Goal: Navigation & Orientation: Find specific page/section

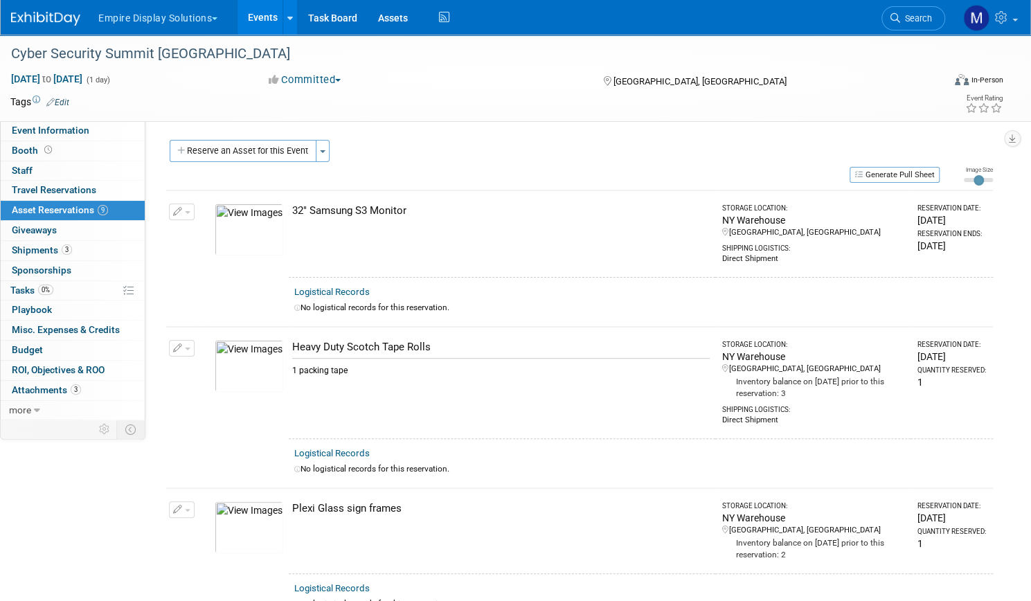
click at [288, 9] on link "Events" at bounding box center [262, 17] width 51 height 35
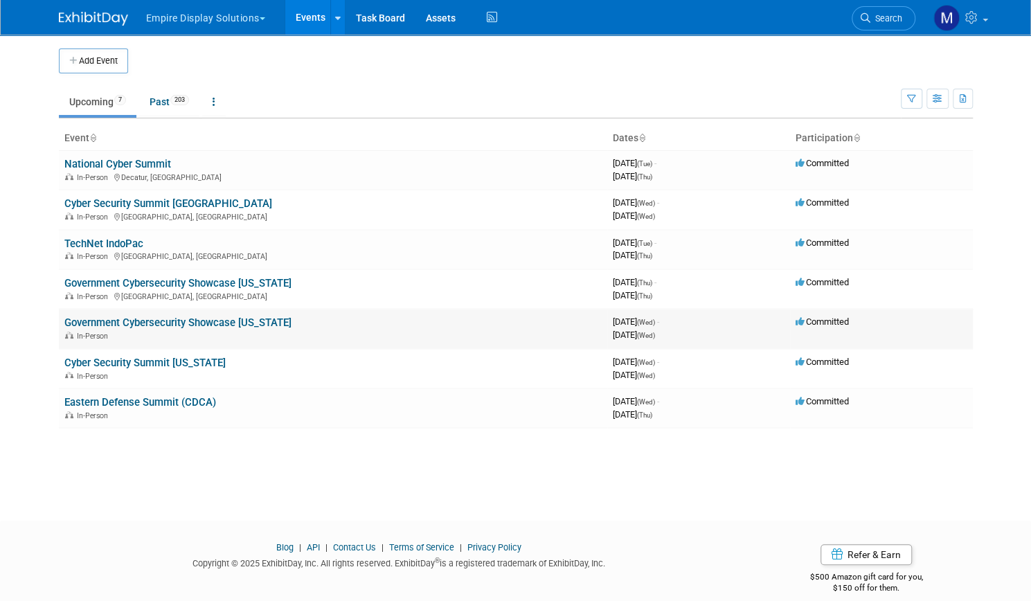
click at [187, 323] on link "Government Cybersecurity Showcase [US_STATE]" at bounding box center [177, 322] width 227 height 12
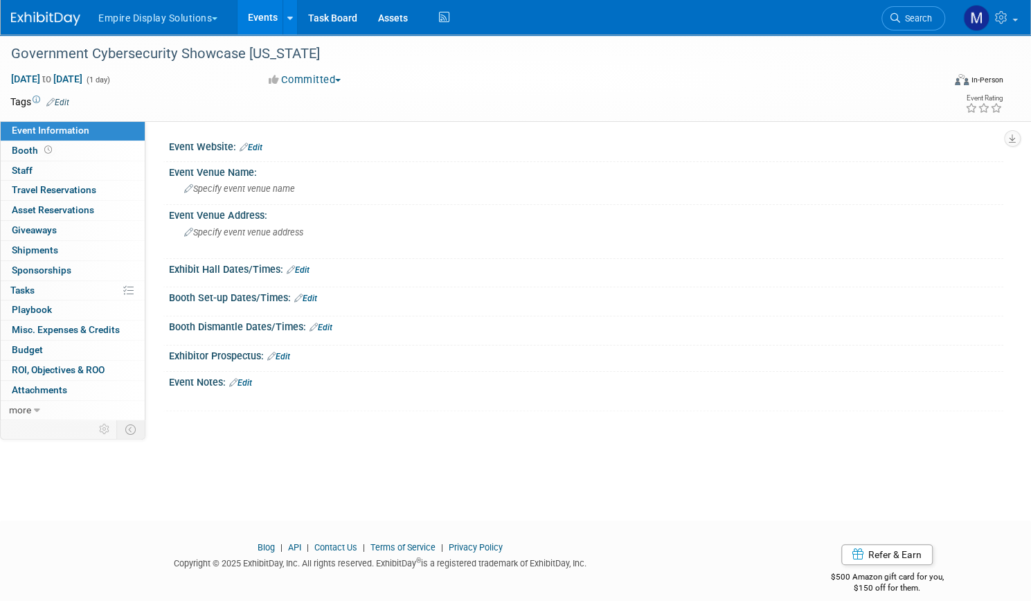
click at [288, 19] on link "Events" at bounding box center [262, 17] width 51 height 35
